Goal: Task Accomplishment & Management: Manage account settings

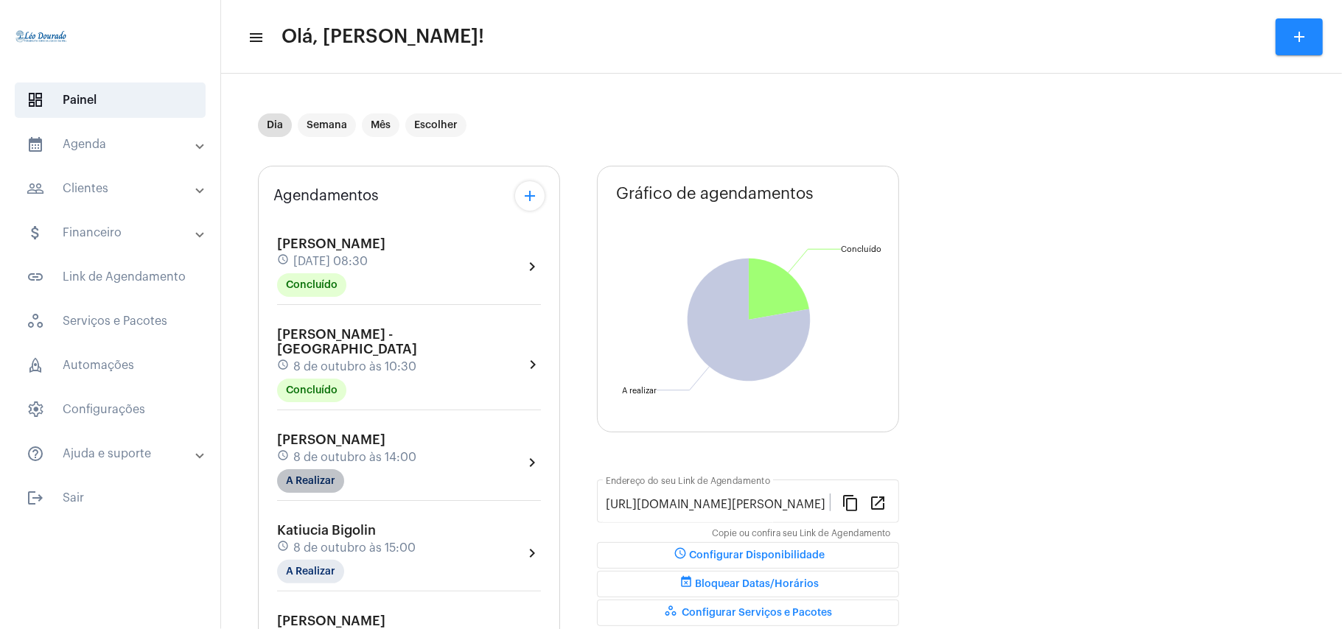
click at [311, 475] on mat-chip "A Realizar" at bounding box center [310, 481] width 67 height 24
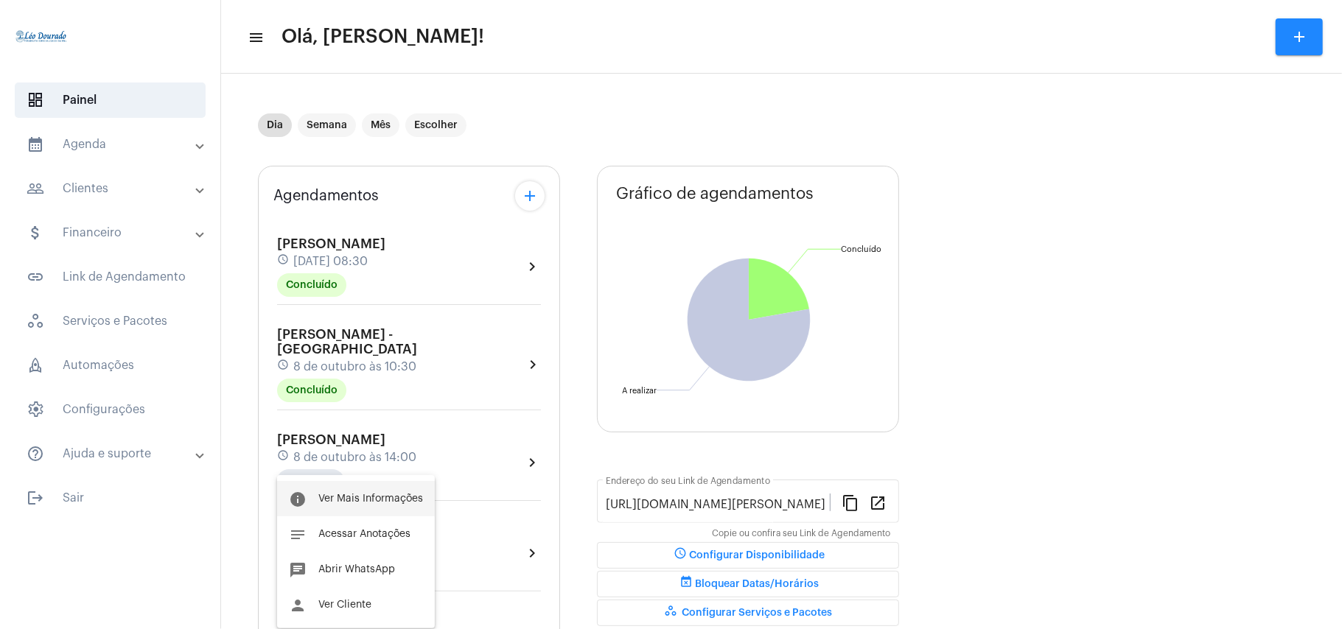
click at [349, 496] on span "Ver Mais Informações" at bounding box center [370, 499] width 105 height 10
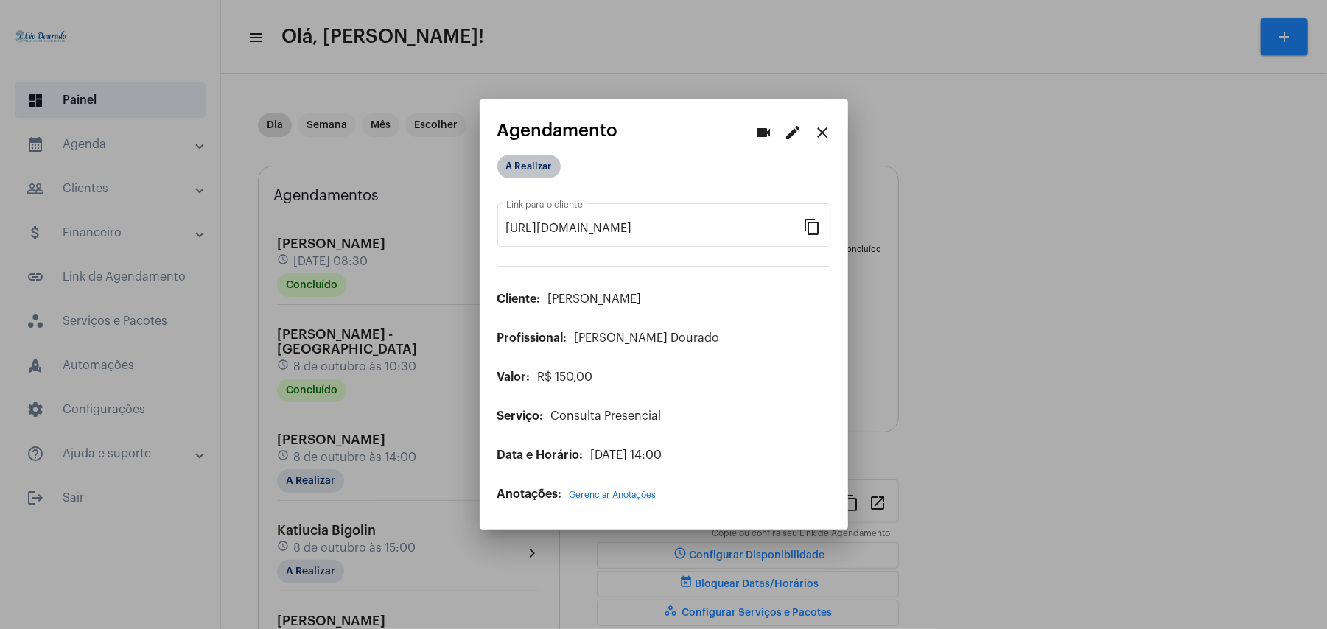
click at [551, 164] on mat-chip "A Realizar" at bounding box center [528, 167] width 63 height 24
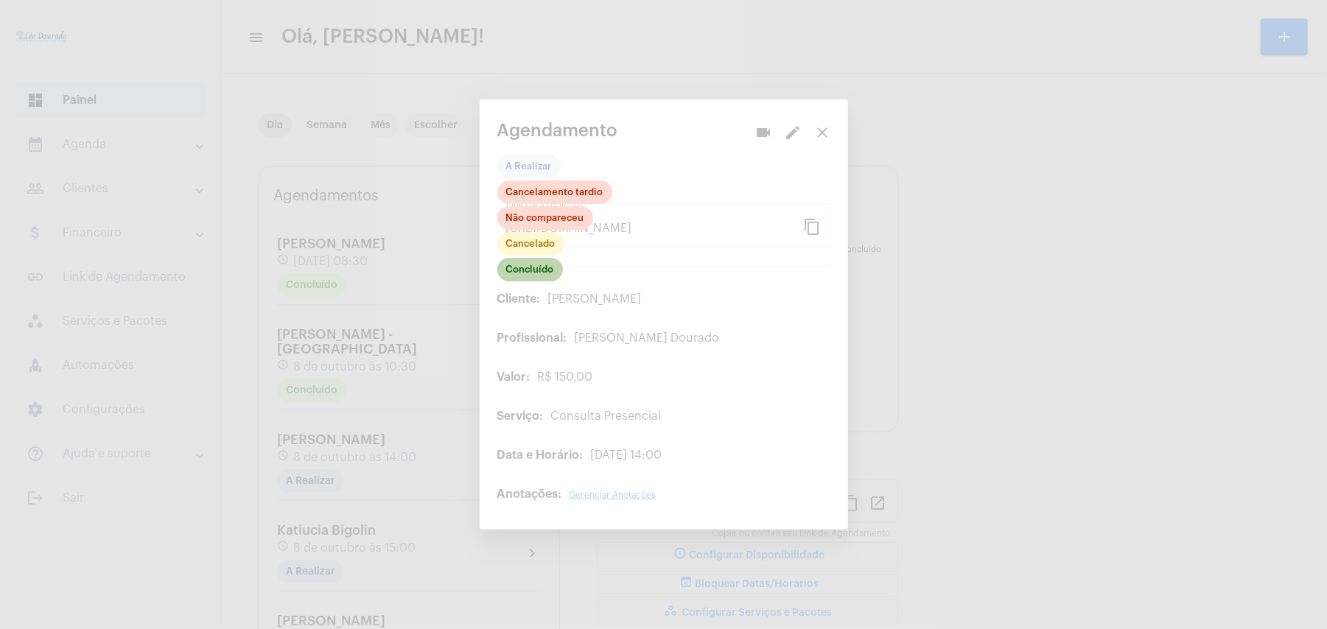
click at [541, 282] on mat-chip "Concluído" at bounding box center [530, 270] width 66 height 24
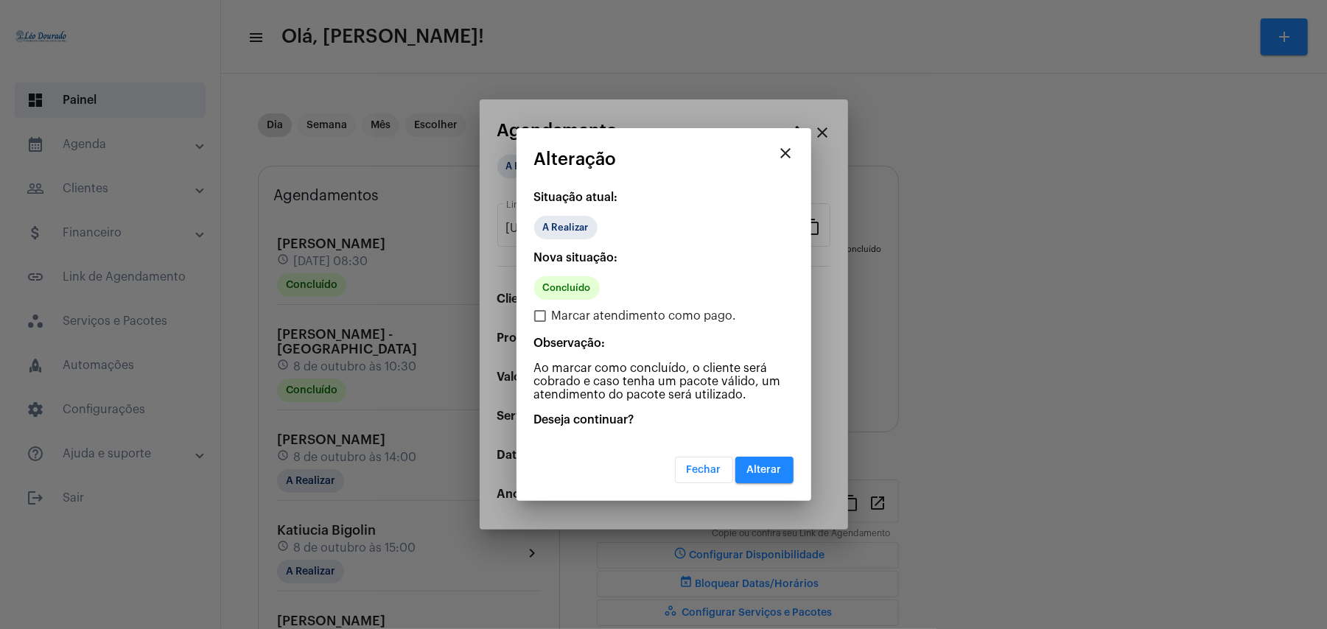
click at [575, 318] on span "Marcar atendimento como pago." at bounding box center [644, 316] width 185 height 18
click at [540, 322] on input "Marcar atendimento como pago." at bounding box center [540, 322] width 1 height 1
checkbox input "true"
click at [777, 465] on span "Alterar" at bounding box center [764, 470] width 35 height 10
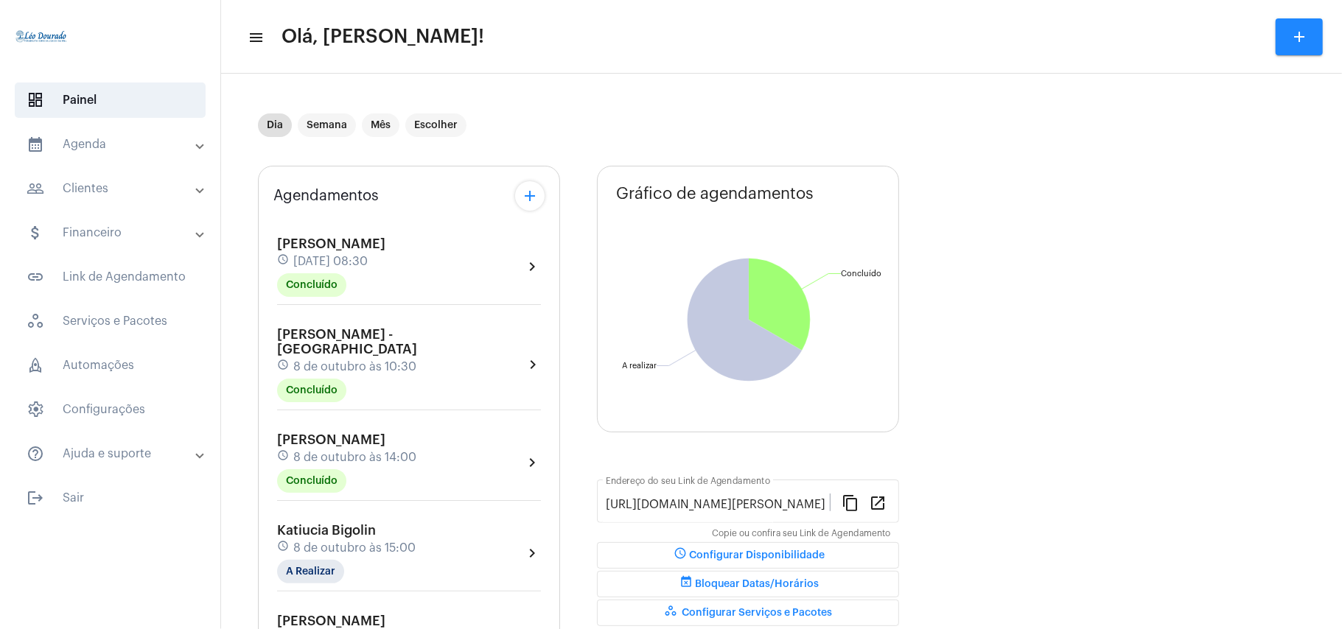
click at [1059, 321] on div "Agendamentos add [PERSON_NAME] schedule [DATE] 08:30 Concluído chevron_right [P…" at bounding box center [781, 609] width 1047 height 909
click at [609, 66] on mat-toolbar "menu Olá, [PERSON_NAME]! add" at bounding box center [781, 37] width 1121 height 74
click at [506, 525] on div "[PERSON_NAME] Bigolin schedule [DATE] 15:00 A Realizar chevron_right" at bounding box center [409, 553] width 264 height 60
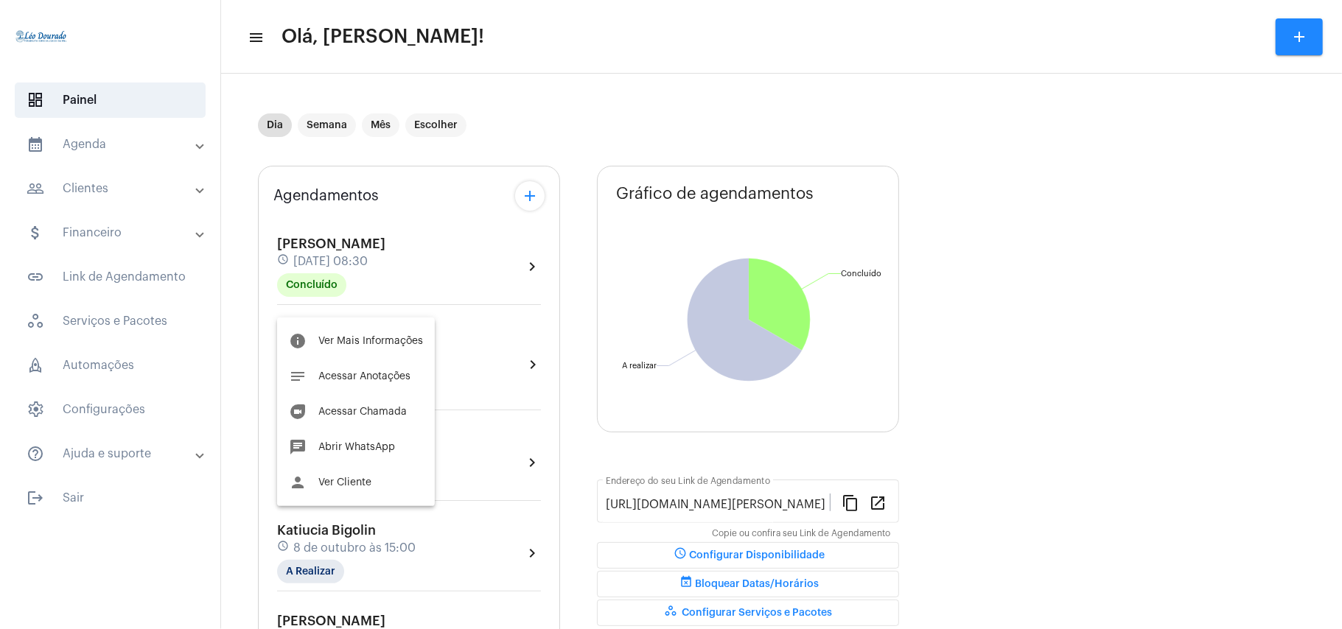
click at [60, 146] on div at bounding box center [671, 314] width 1342 height 629
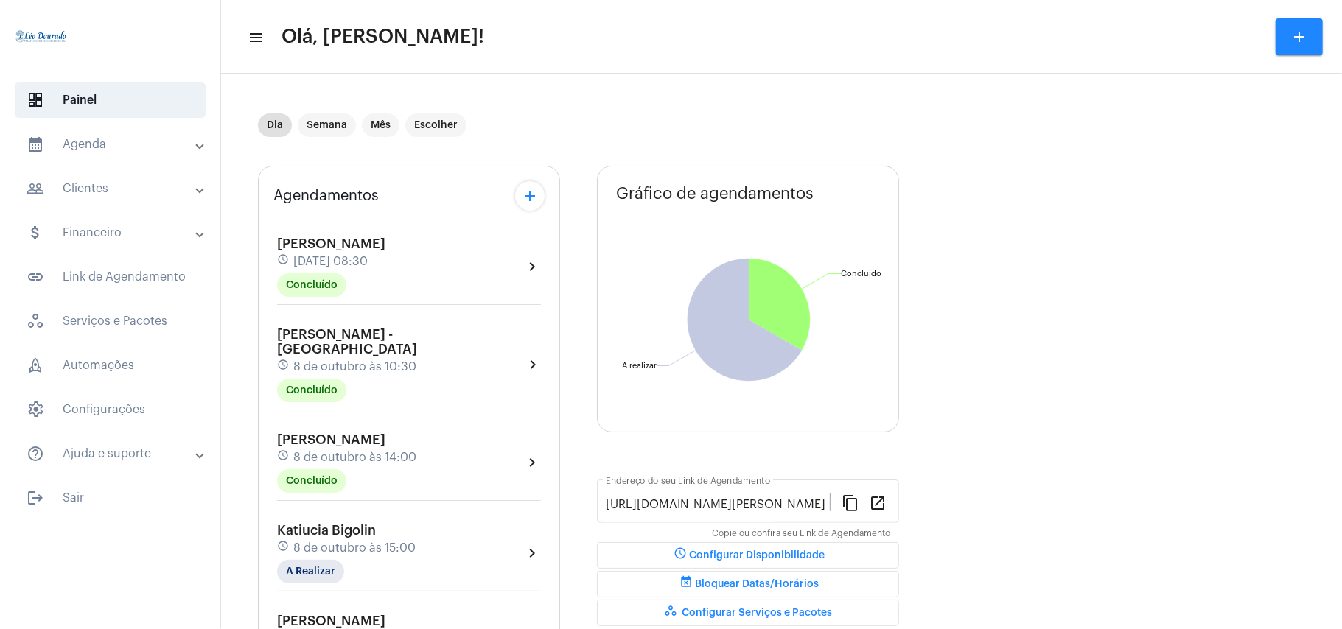
click at [77, 133] on mat-expansion-panel-header "calendar_month_outlined Agenda" at bounding box center [115, 144] width 212 height 35
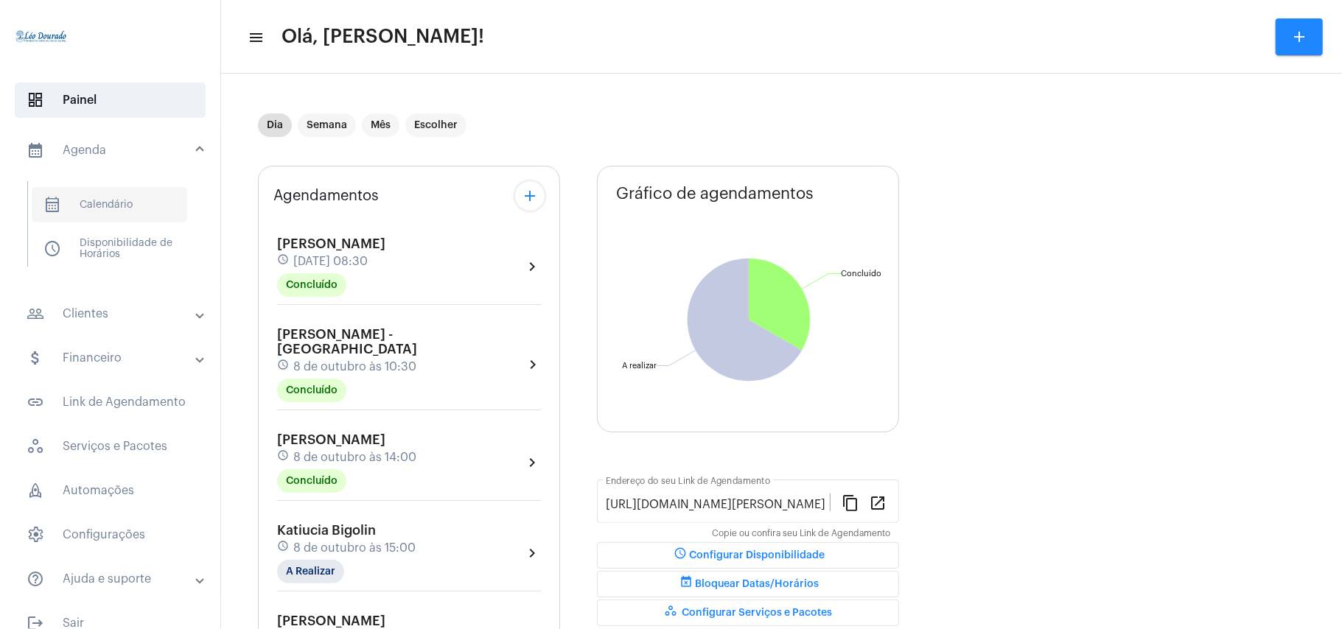
click at [94, 198] on span "calendar_month_outlined Calendário" at bounding box center [110, 204] width 156 height 35
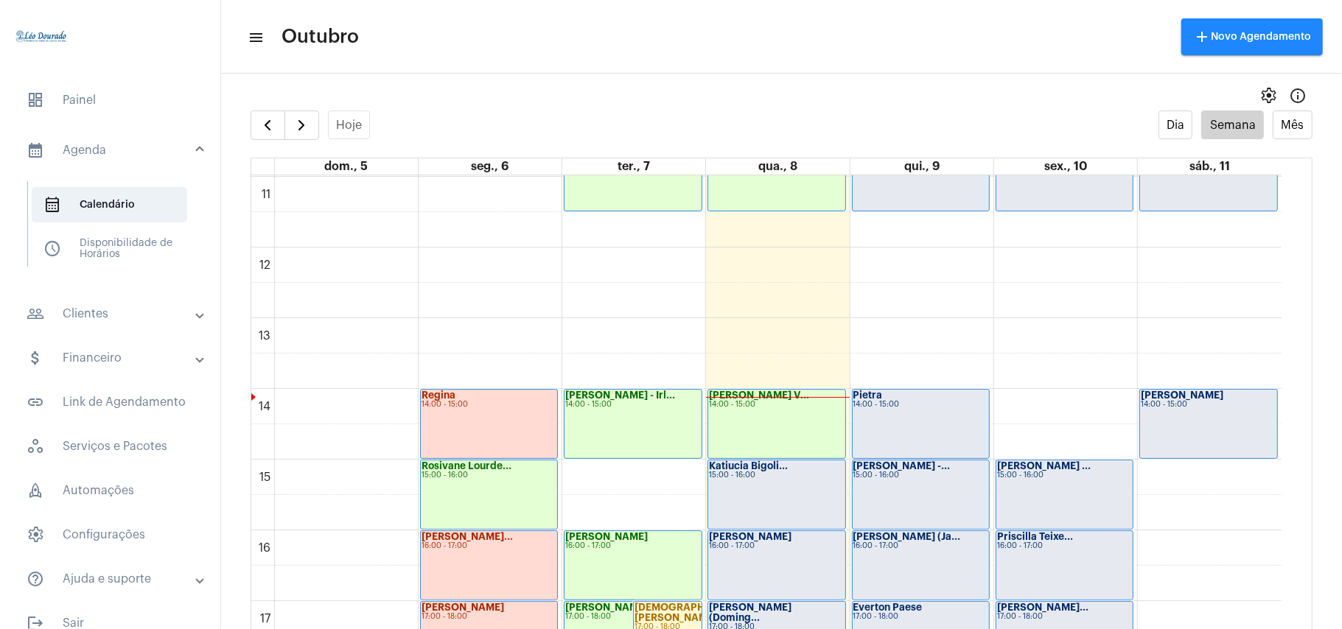
scroll to position [1015, 0]
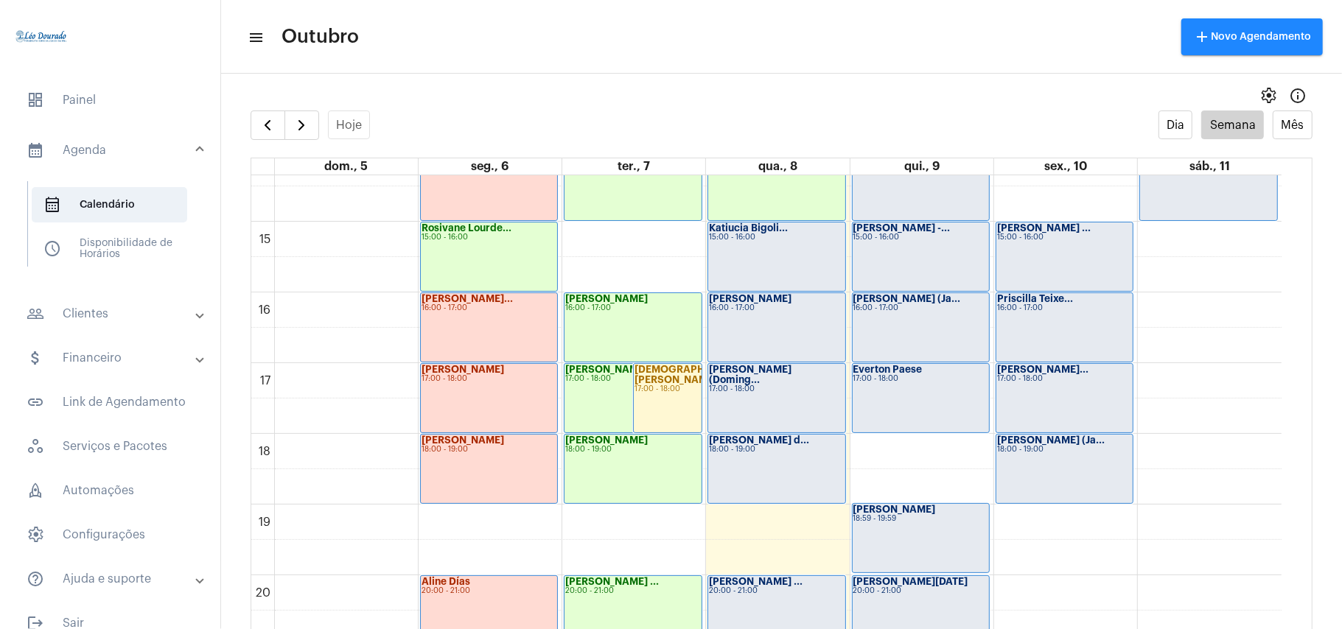
click at [744, 254] on div "Katiucia Bigoli... 15:00 - 16:00" at bounding box center [776, 257] width 136 height 69
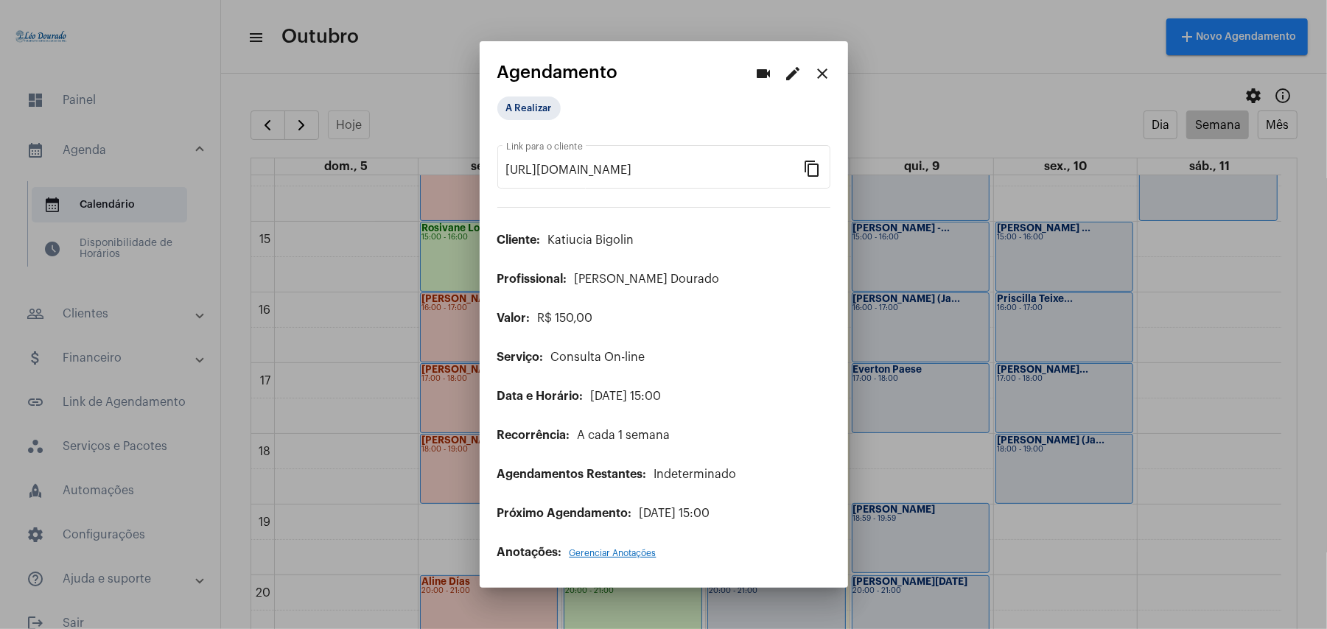
click at [792, 72] on mat-icon "edit" at bounding box center [794, 74] width 18 height 18
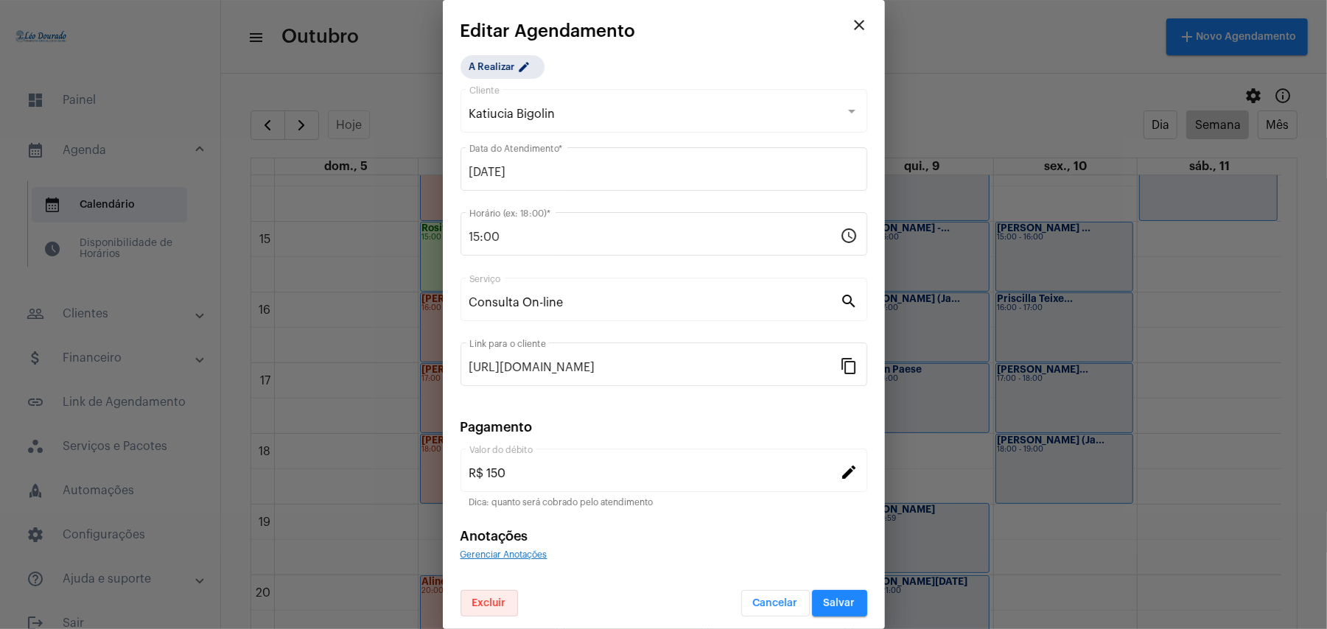
click at [498, 602] on span "Excluir" at bounding box center [489, 603] width 34 height 10
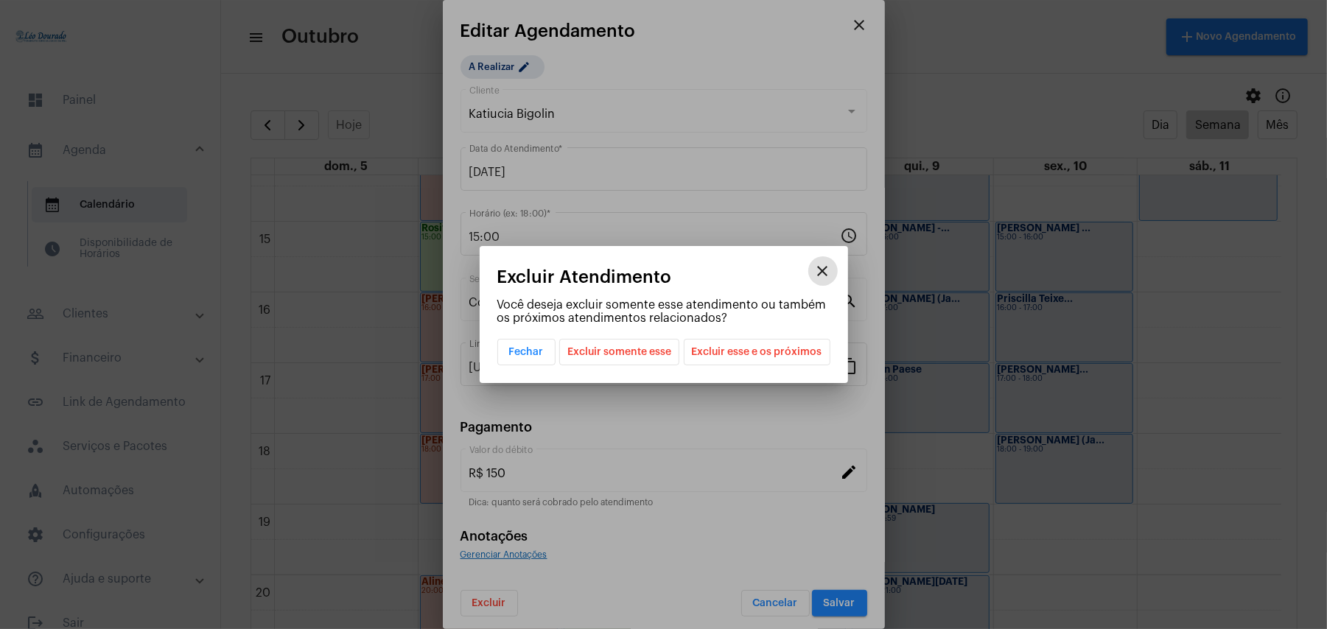
click at [735, 349] on span "Excluir esse e os próximos" at bounding box center [757, 352] width 130 height 25
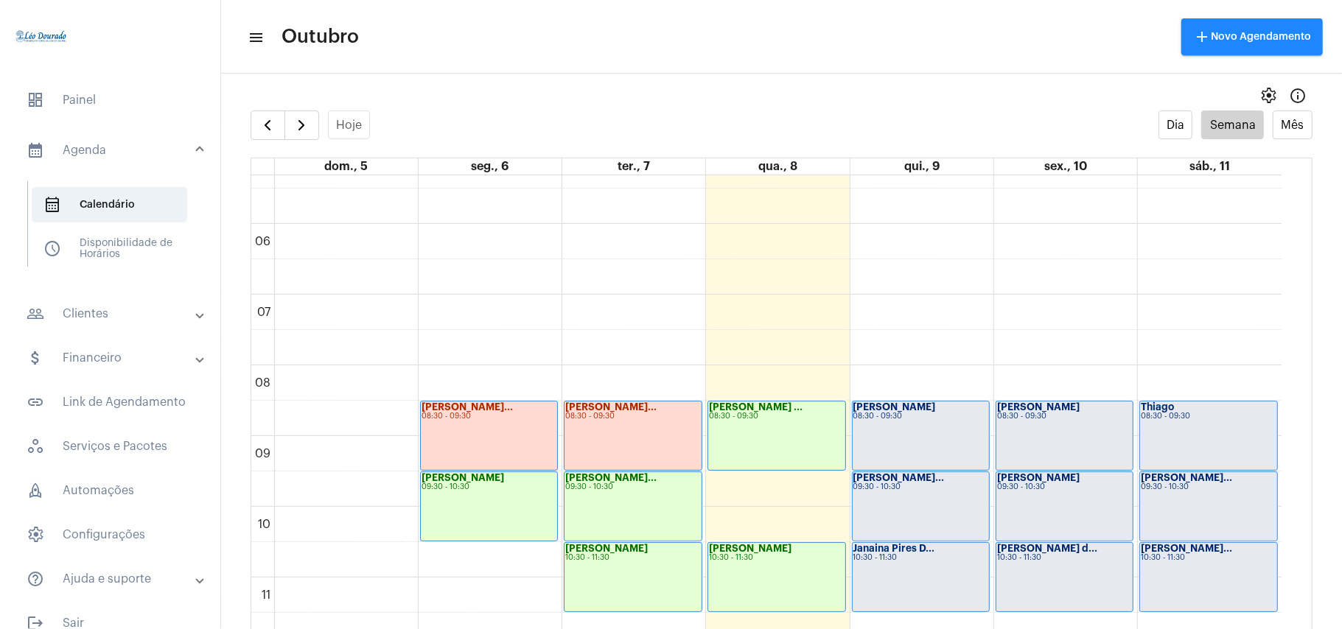
scroll to position [32, 0]
